Goal: Task Accomplishment & Management: Manage account settings

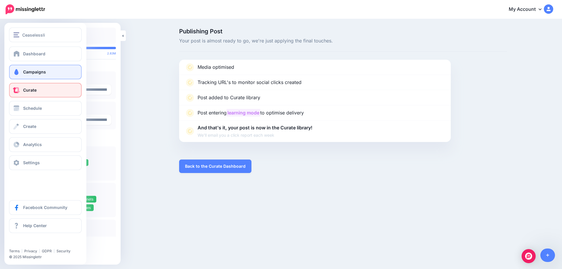
click at [21, 71] on link "Campaigns" at bounding box center [45, 72] width 73 height 15
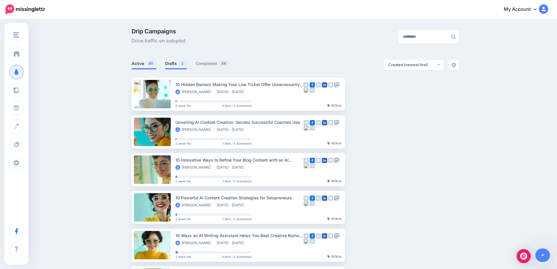
click at [177, 63] on link "Drafts 2" at bounding box center [176, 63] width 22 height 7
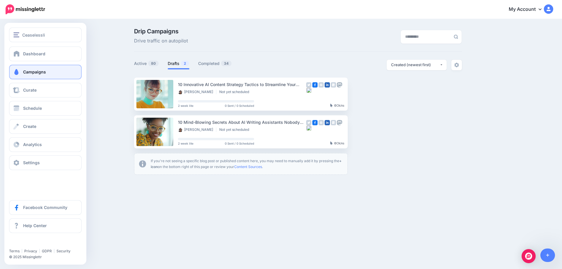
click at [38, 70] on span "Campaigns" at bounding box center [34, 71] width 23 height 5
